Goal: Task Accomplishment & Management: Manage account settings

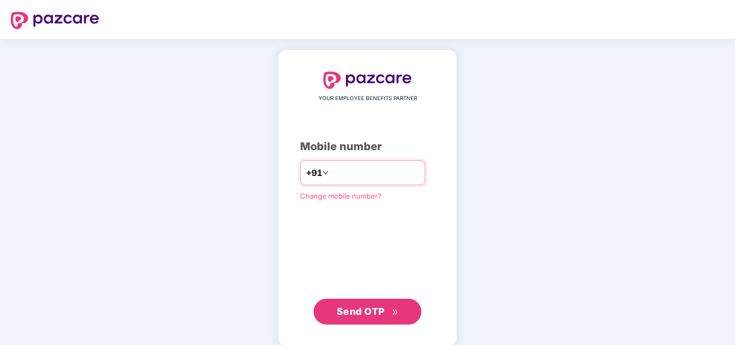
click at [340, 173] on input "number" at bounding box center [375, 172] width 88 height 17
type input "**********"
click at [366, 307] on span "Send OTP" at bounding box center [361, 311] width 48 height 11
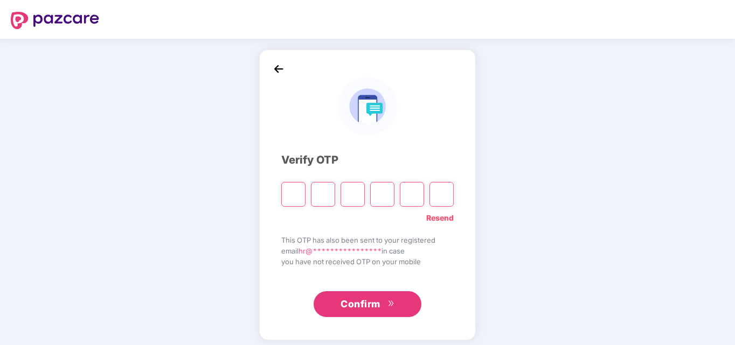
paste input "*"
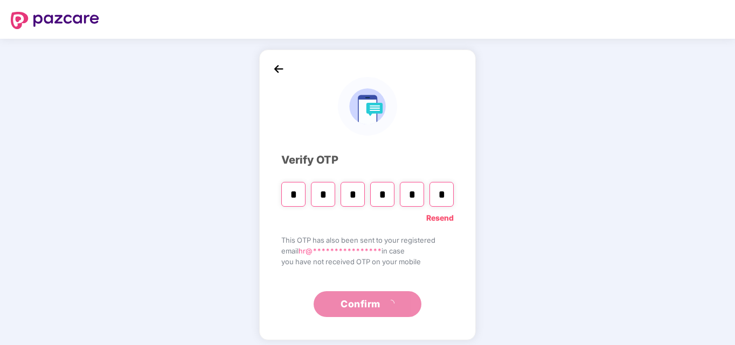
type input "*"
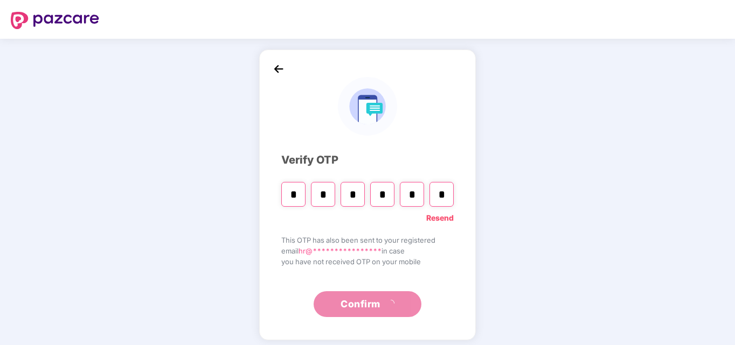
type input "*"
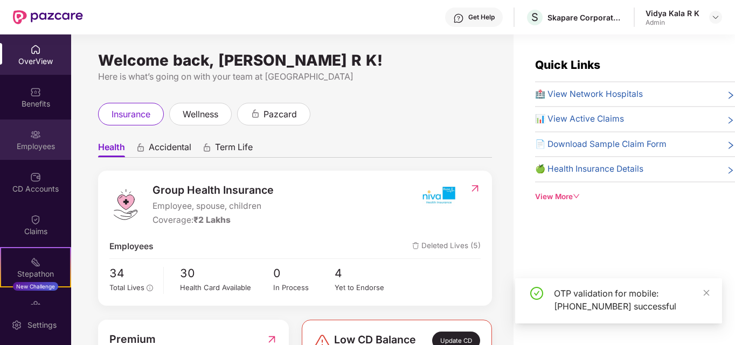
click at [25, 140] on div "Employees" at bounding box center [35, 140] width 71 height 40
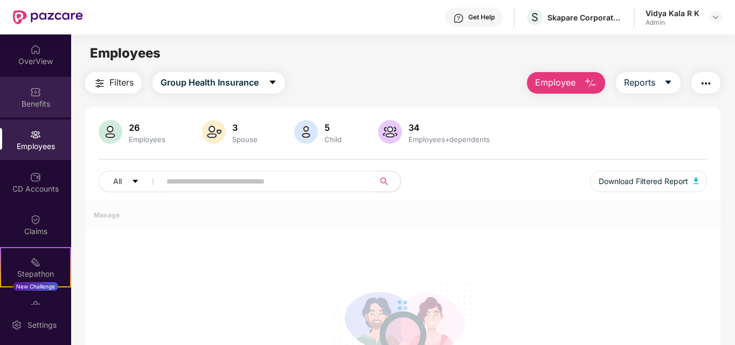
click at [41, 93] on div "Benefits" at bounding box center [35, 97] width 71 height 40
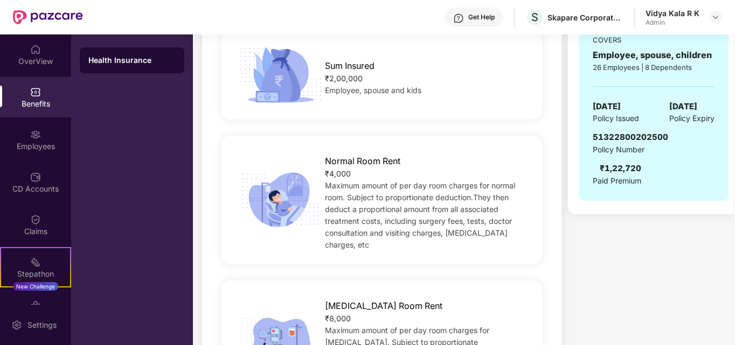
scroll to position [126, 0]
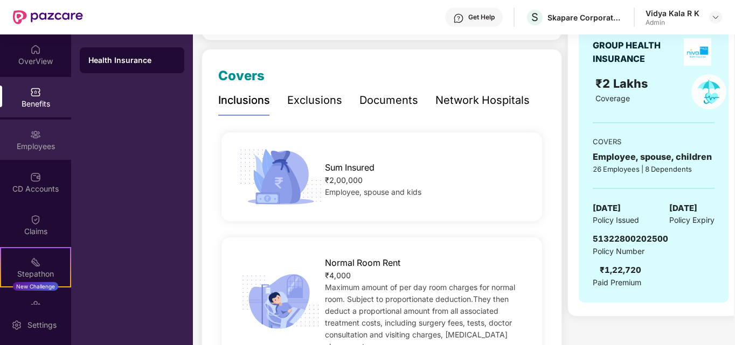
click at [43, 134] on div "Employees" at bounding box center [35, 140] width 71 height 40
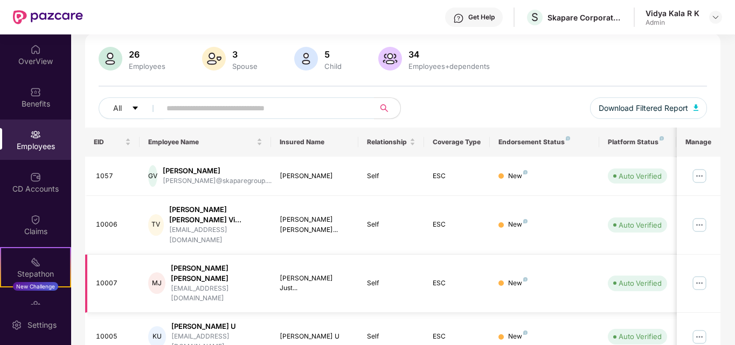
scroll to position [0, 0]
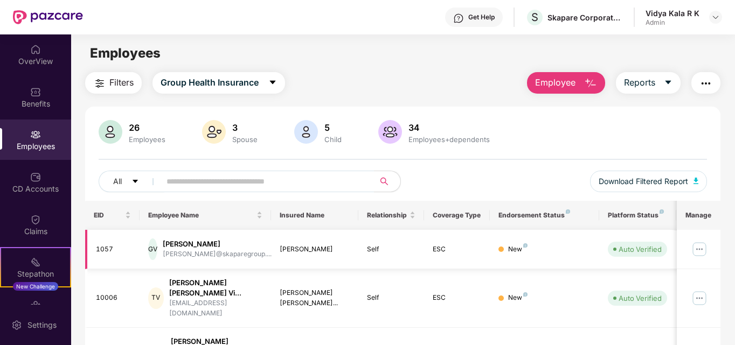
click at [697, 247] on img at bounding box center [699, 249] width 17 height 17
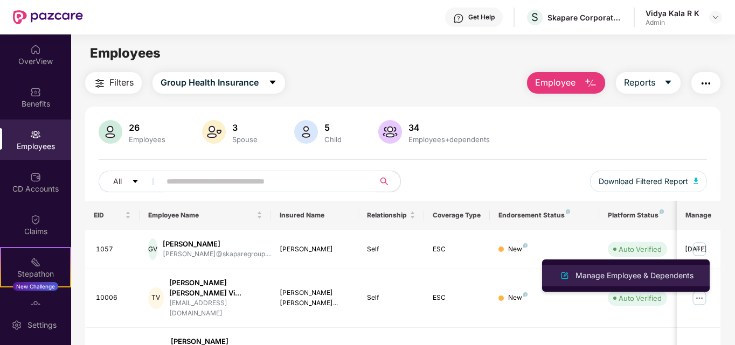
click at [602, 274] on div "Manage Employee & Dependents" at bounding box center [634, 276] width 122 height 12
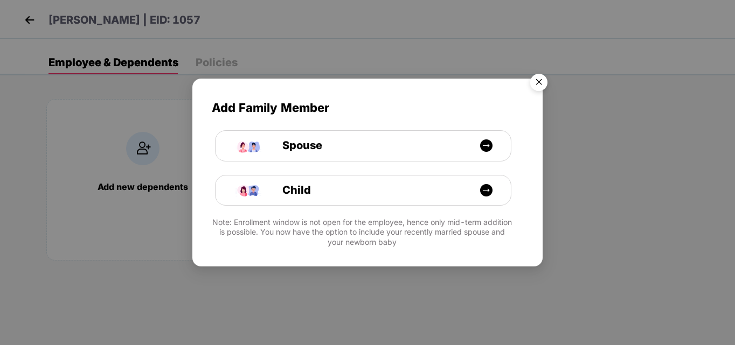
click at [534, 84] on img "Close" at bounding box center [539, 84] width 30 height 30
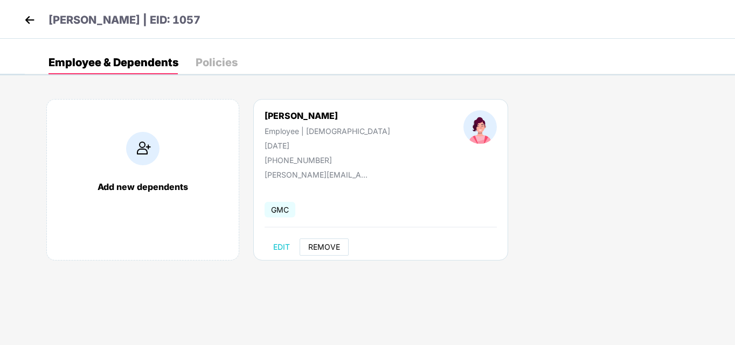
click at [337, 249] on span "REMOVE" at bounding box center [324, 247] width 32 height 9
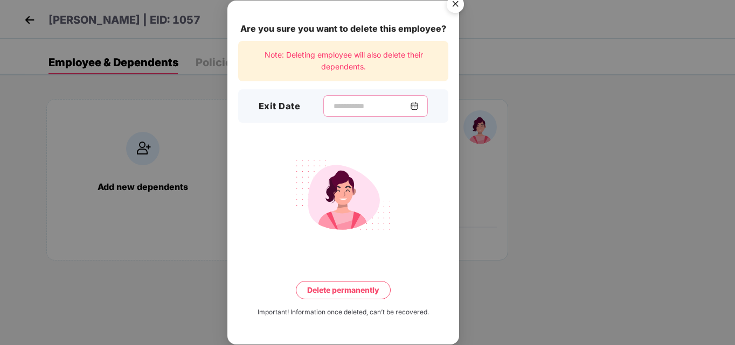
click at [332, 110] on input at bounding box center [371, 106] width 78 height 11
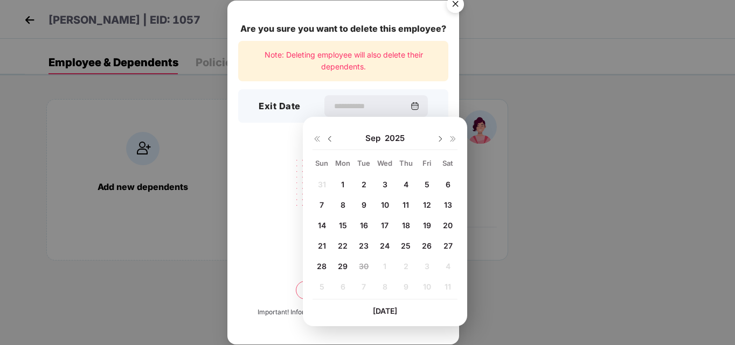
click at [329, 139] on img at bounding box center [329, 139] width 9 height 9
click at [439, 143] on div at bounding box center [447, 139] width 22 height 10
click at [441, 136] on img at bounding box center [440, 139] width 9 height 9
click at [354, 267] on div "31 1 2 3 4 5 6 7 8 9 10 11 12 13 14 15 16 17 18 19 20 21 22 23 24 25 26 27 28 2…" at bounding box center [384, 237] width 145 height 123
click at [351, 266] on div "29" at bounding box center [343, 266] width 16 height 16
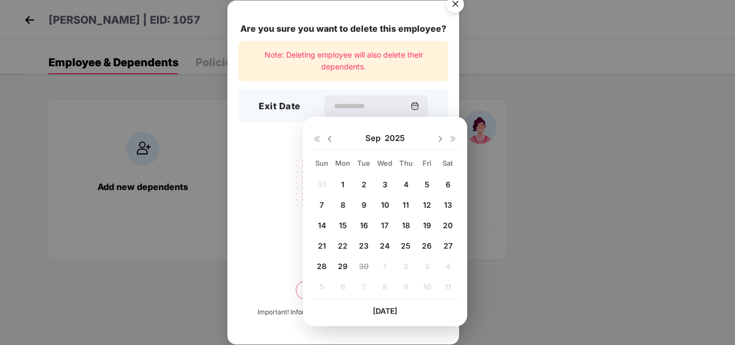
type input "**********"
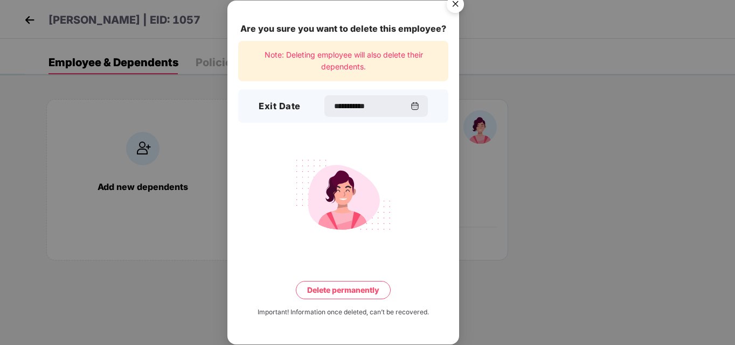
click at [353, 289] on button "Delete permanently" at bounding box center [343, 290] width 95 height 18
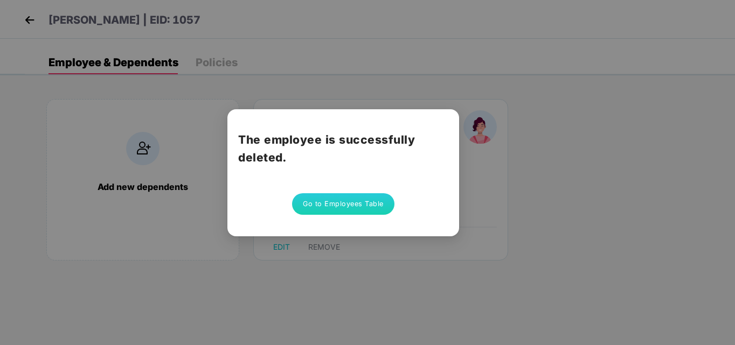
click at [326, 201] on button "Go to Employees Table" at bounding box center [343, 204] width 102 height 22
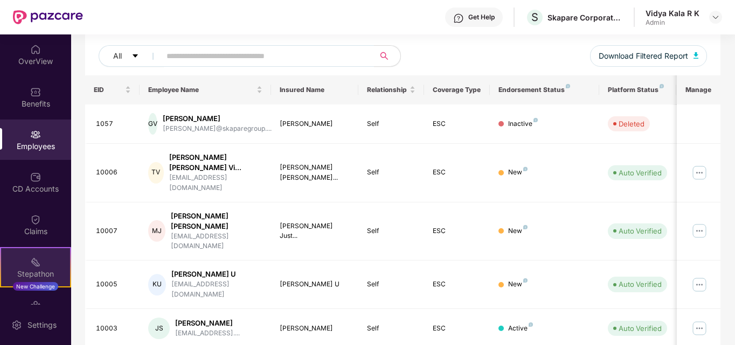
scroll to position [70, 0]
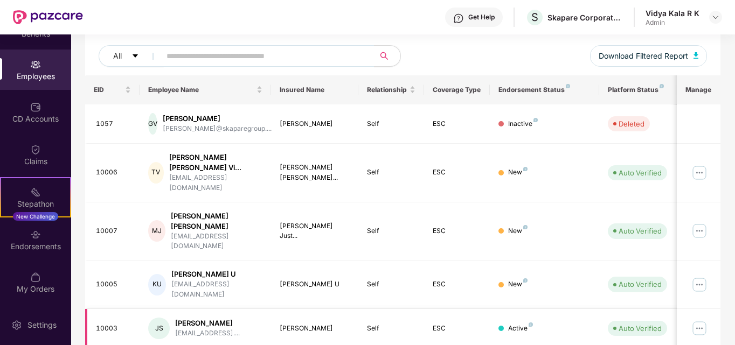
click at [704, 320] on img at bounding box center [699, 328] width 17 height 17
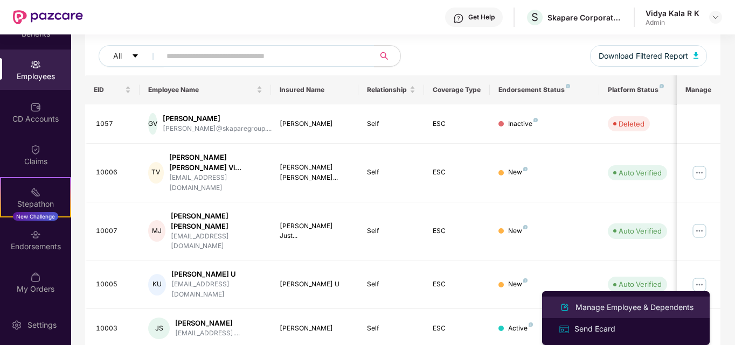
click at [588, 309] on div "Manage Employee & Dependents" at bounding box center [634, 308] width 122 height 12
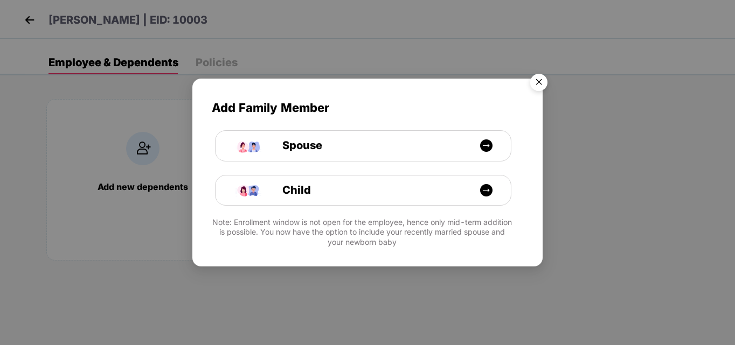
click at [534, 83] on img "Close" at bounding box center [539, 84] width 30 height 30
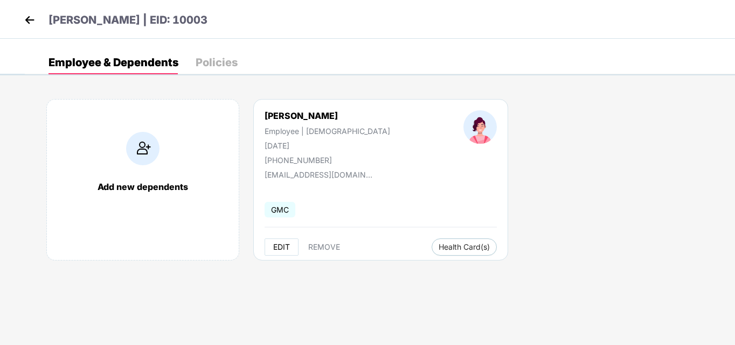
click at [283, 249] on span "EDIT" at bounding box center [281, 247] width 17 height 9
select select "******"
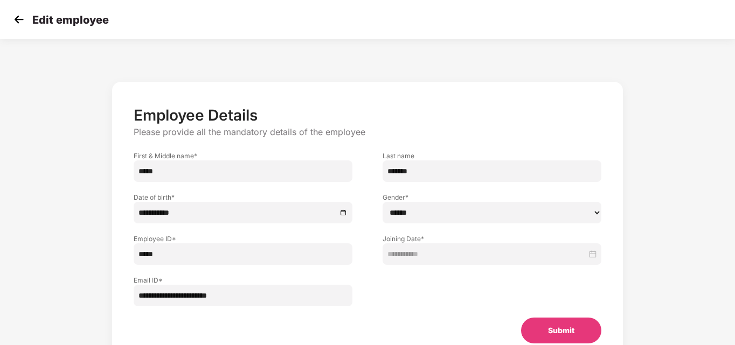
click at [13, 19] on img at bounding box center [19, 19] width 16 height 16
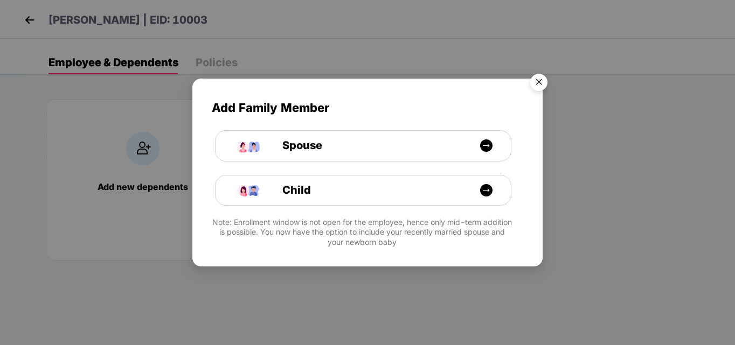
click at [536, 82] on img "Close" at bounding box center [539, 84] width 30 height 30
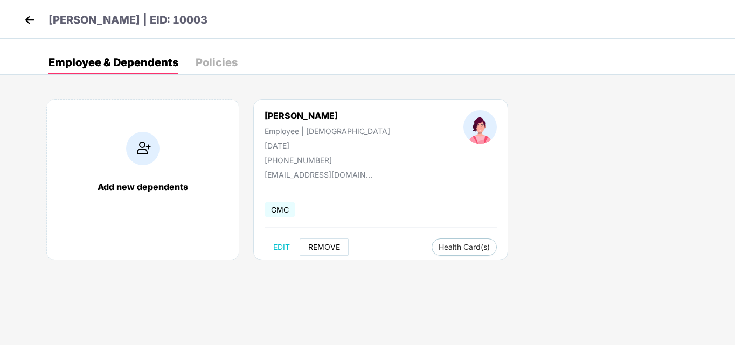
click at [318, 249] on span "REMOVE" at bounding box center [324, 247] width 32 height 9
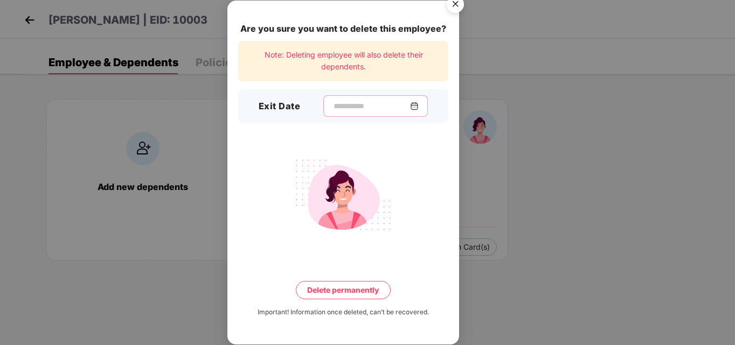
click at [335, 106] on input at bounding box center [371, 106] width 78 height 11
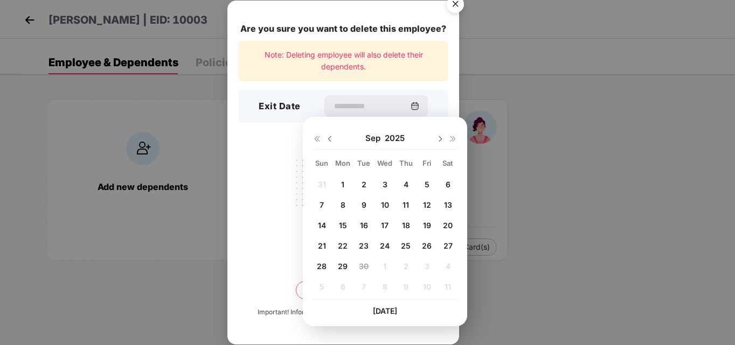
click at [458, 5] on img "Close" at bounding box center [455, 6] width 30 height 30
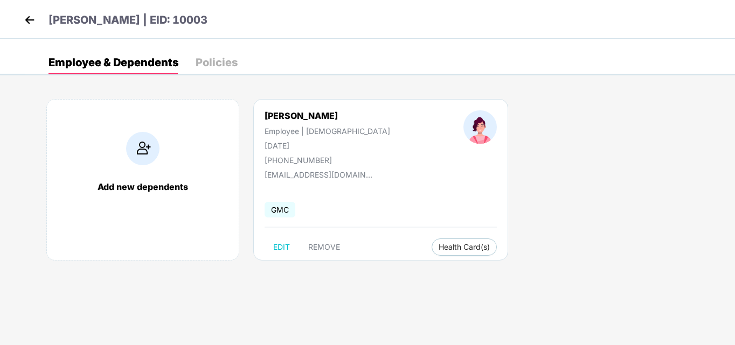
click at [23, 17] on img at bounding box center [30, 20] width 16 height 16
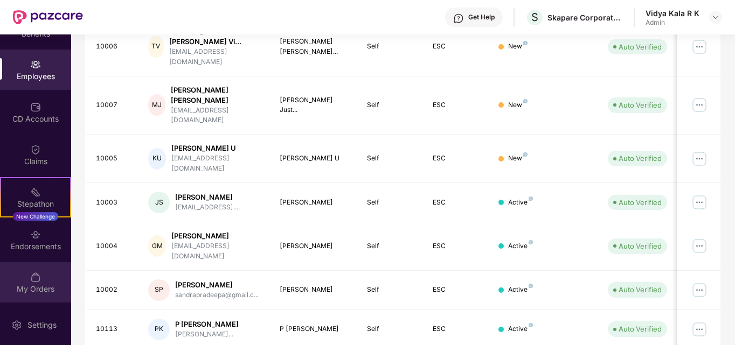
click at [42, 287] on div "My Orders" at bounding box center [35, 289] width 71 height 11
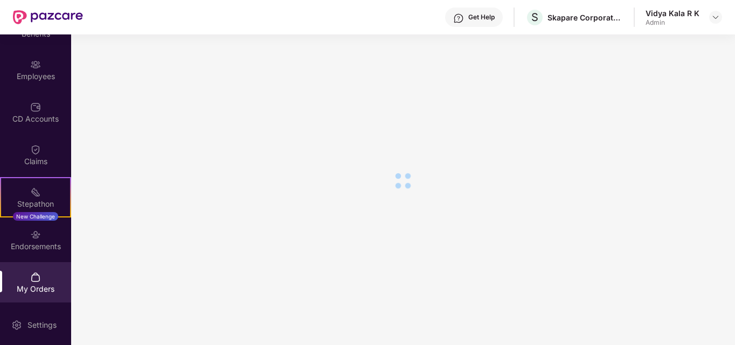
scroll to position [118, 0]
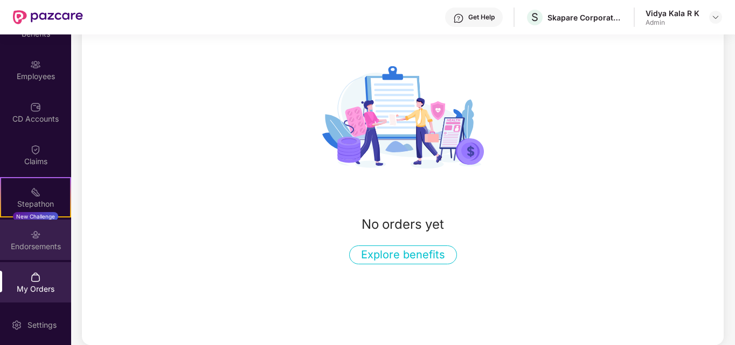
click at [46, 230] on div "Endorsements" at bounding box center [35, 240] width 71 height 40
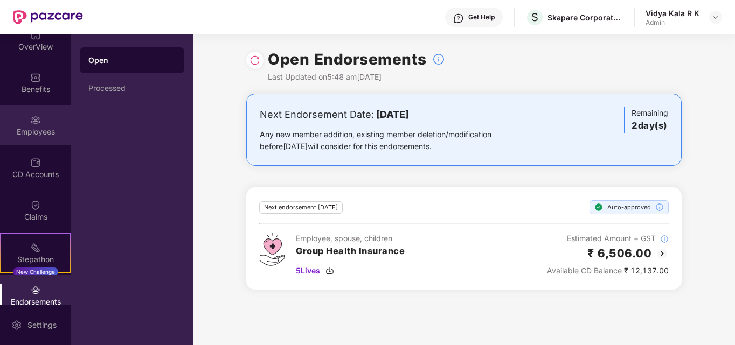
scroll to position [0, 0]
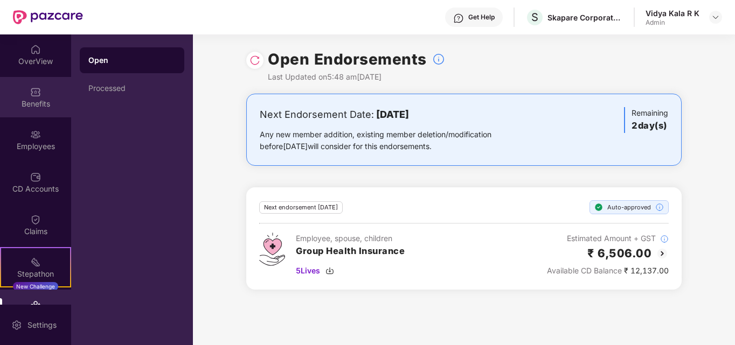
click at [32, 104] on div "Benefits" at bounding box center [35, 104] width 71 height 11
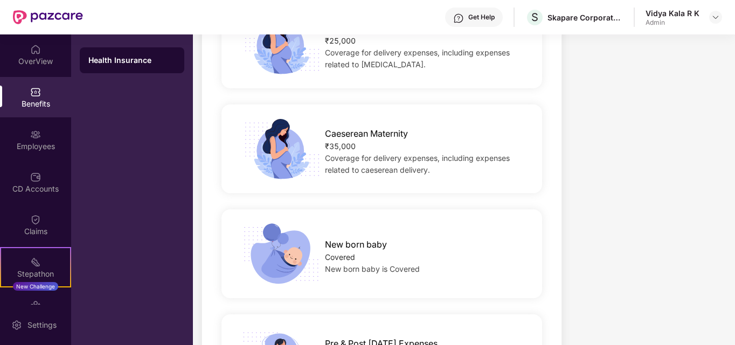
scroll to position [1508, 0]
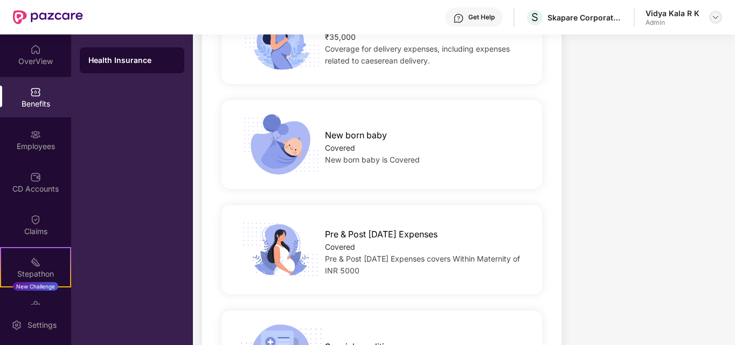
click at [718, 17] on img at bounding box center [715, 17] width 9 height 9
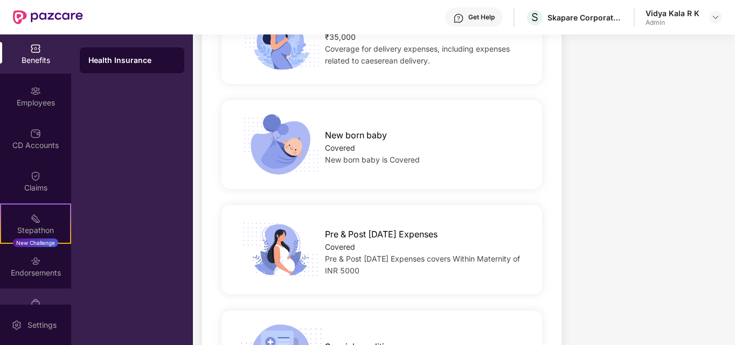
scroll to position [70, 0]
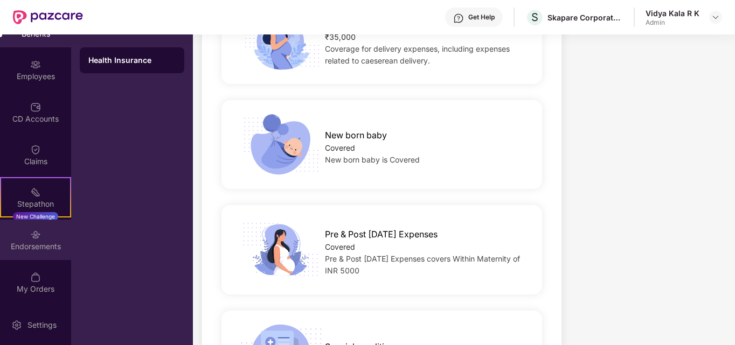
click at [52, 233] on div "Endorsements" at bounding box center [35, 240] width 71 height 40
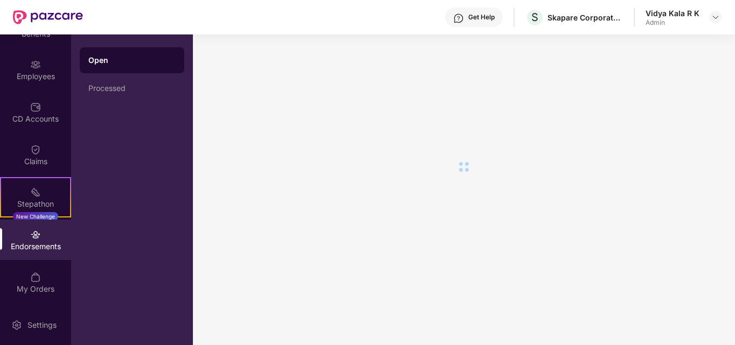
scroll to position [0, 0]
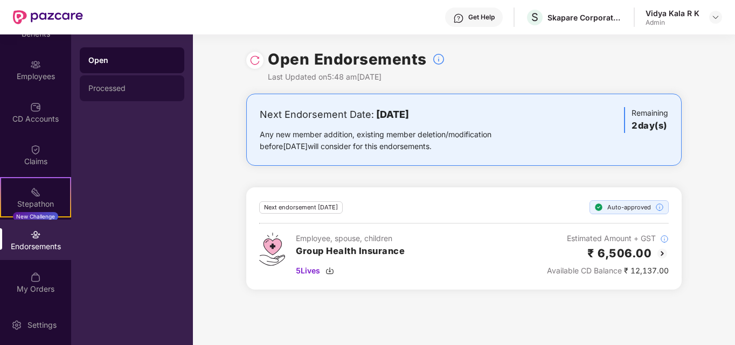
click at [145, 85] on div "Processed" at bounding box center [131, 88] width 87 height 9
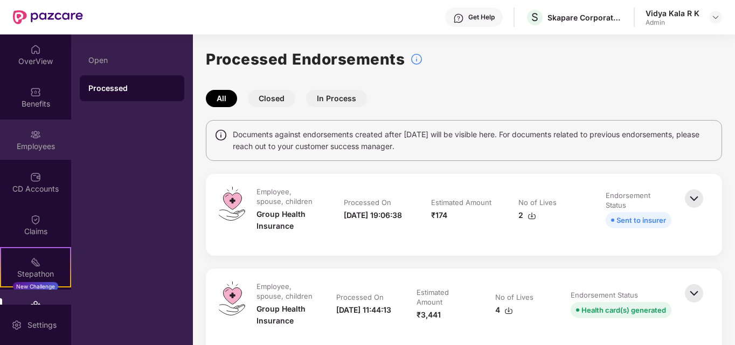
click at [44, 130] on div "Employees" at bounding box center [35, 140] width 71 height 40
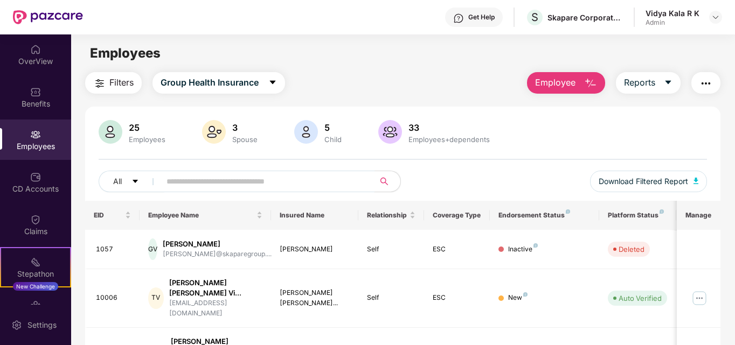
click at [183, 173] on input "text" at bounding box center [262, 181] width 193 height 16
type input "*"
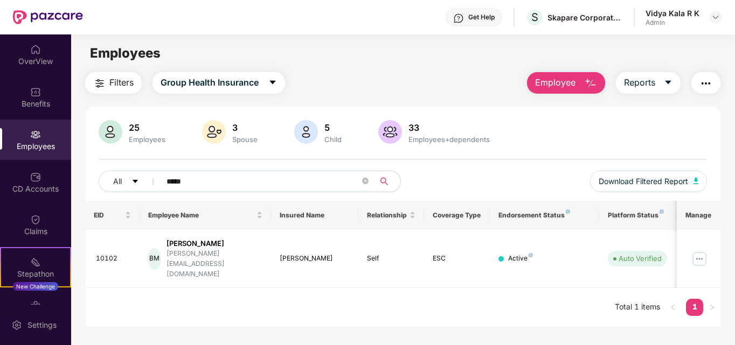
type input "*****"
click at [696, 251] on img at bounding box center [699, 258] width 17 height 17
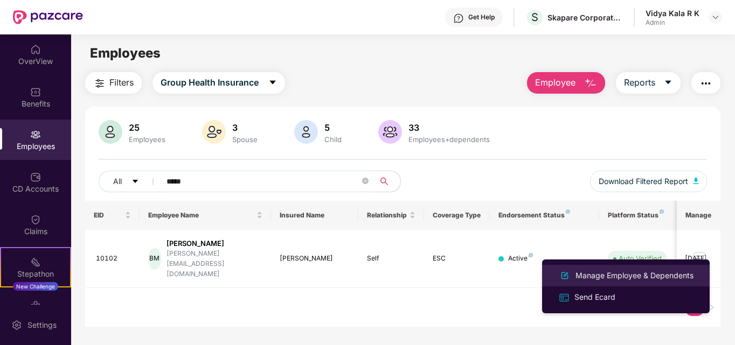
click at [603, 275] on div "Manage Employee & Dependents" at bounding box center [634, 276] width 122 height 12
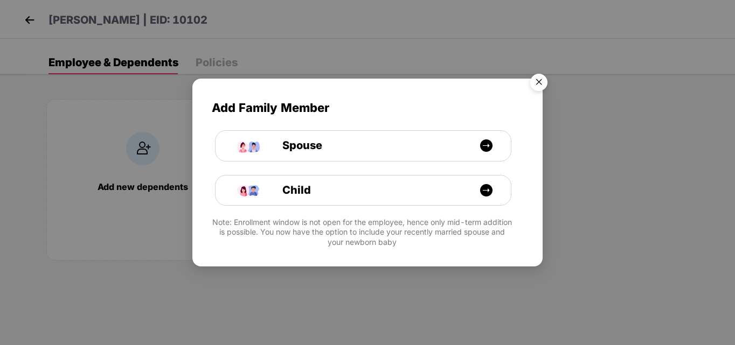
click at [546, 83] on img "Close" at bounding box center [539, 84] width 30 height 30
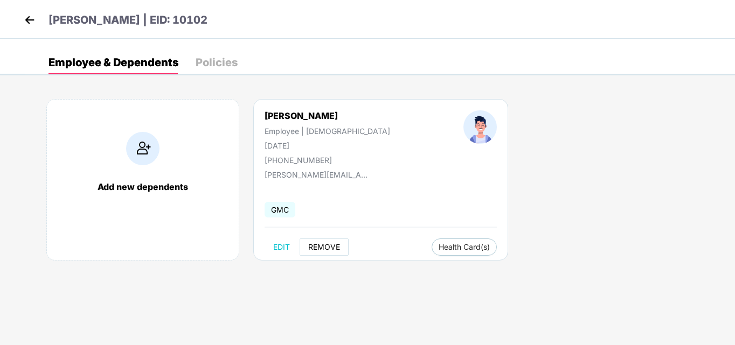
click at [323, 248] on span "REMOVE" at bounding box center [324, 247] width 32 height 9
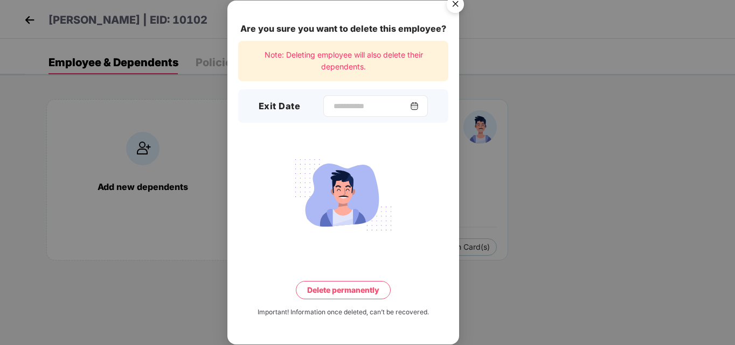
click at [419, 107] on img at bounding box center [414, 106] width 9 height 9
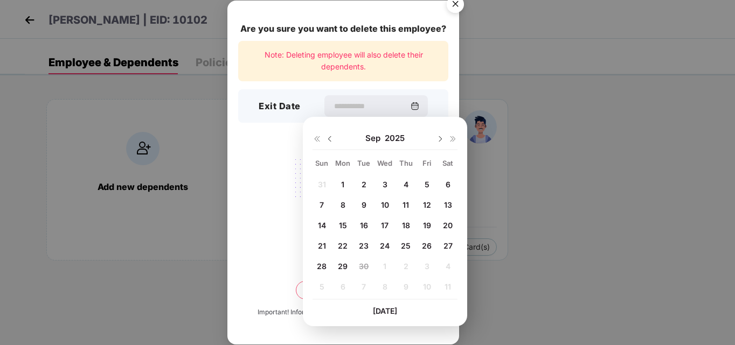
click at [339, 228] on span "15" at bounding box center [343, 225] width 8 height 9
type input "**********"
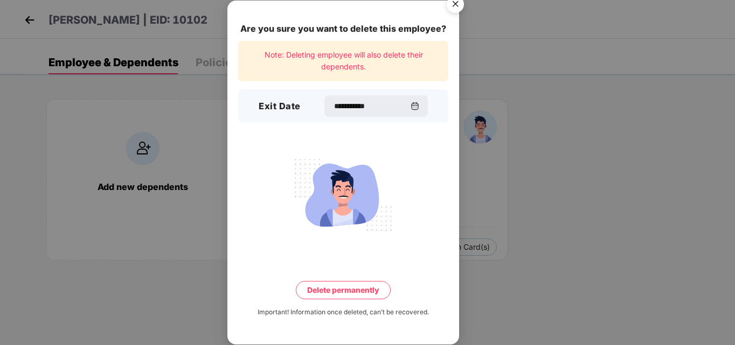
click at [354, 284] on button "Delete permanently" at bounding box center [343, 290] width 95 height 18
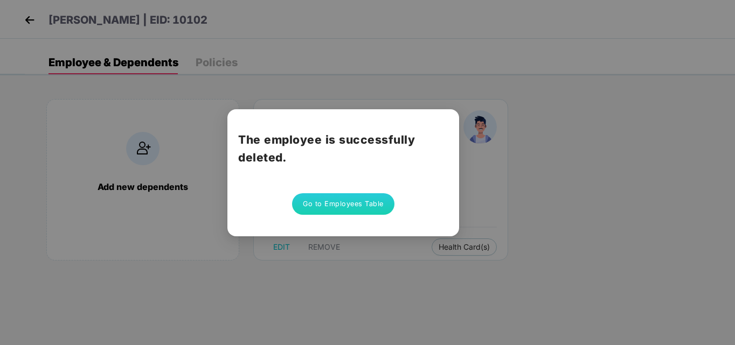
click at [349, 205] on button "Go to Employees Table" at bounding box center [343, 204] width 102 height 22
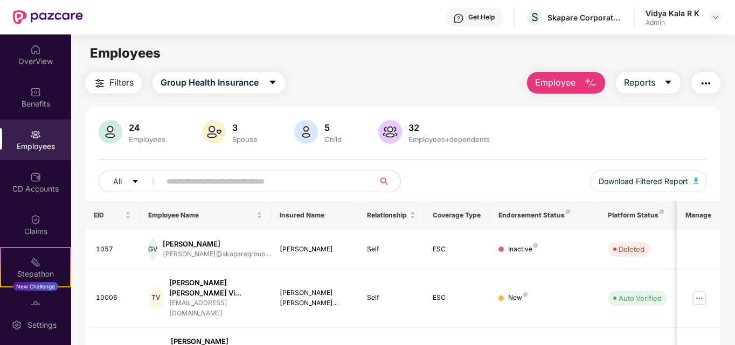
click at [174, 183] on input "text" at bounding box center [262, 181] width 193 height 16
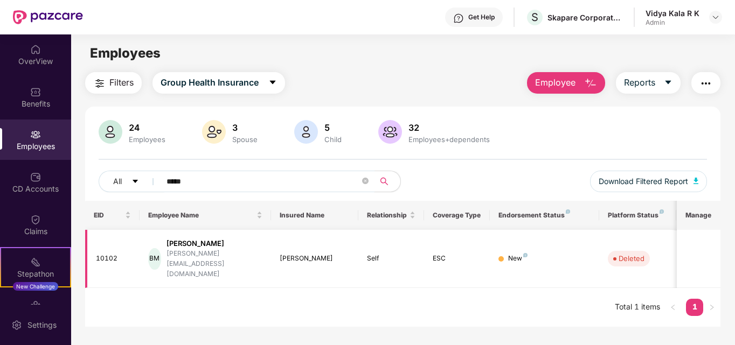
type input "*****"
click at [223, 252] on div "b.alagesan@woodplc.com" at bounding box center [214, 264] width 96 height 31
click at [48, 108] on div "Benefits" at bounding box center [35, 104] width 71 height 11
